Goal: Task Accomplishment & Management: Complete application form

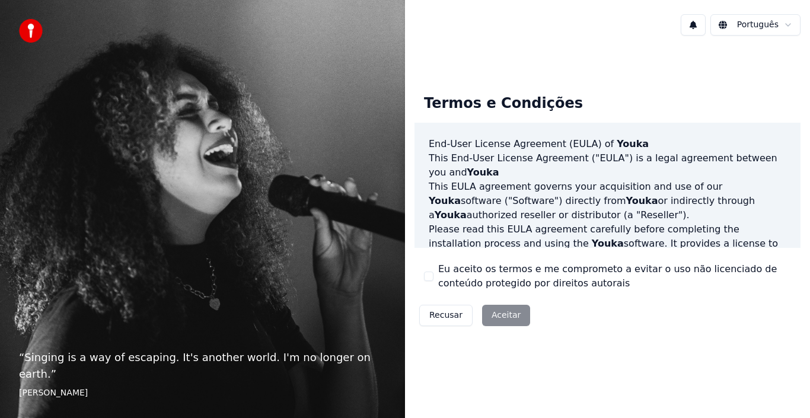
click at [495, 322] on div "Recusar Aceitar" at bounding box center [474, 315] width 120 height 31
click at [430, 273] on button "Eu aceito os termos e me comprometo a evitar o uso não licenciado de conteúdo p…" at bounding box center [428, 276] width 9 height 9
click at [499, 312] on button "Aceitar" at bounding box center [506, 315] width 48 height 21
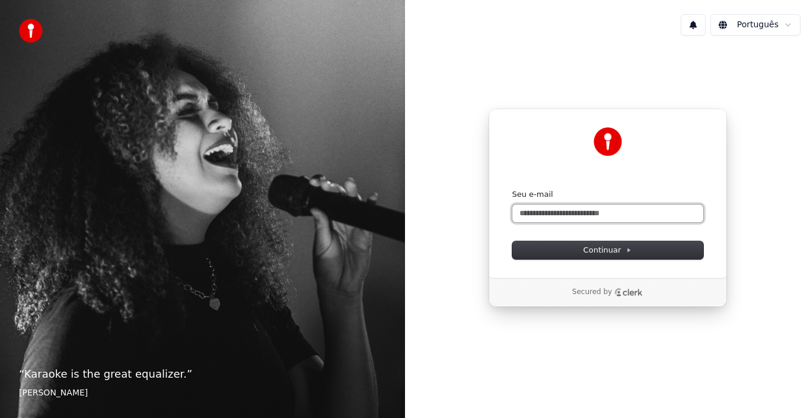
click at [635, 216] on input "Seu e-mail" at bounding box center [607, 214] width 191 height 18
click at [512, 189] on button "submit" at bounding box center [512, 189] width 0 height 0
type input "**********"
